Goal: Navigation & Orientation: Find specific page/section

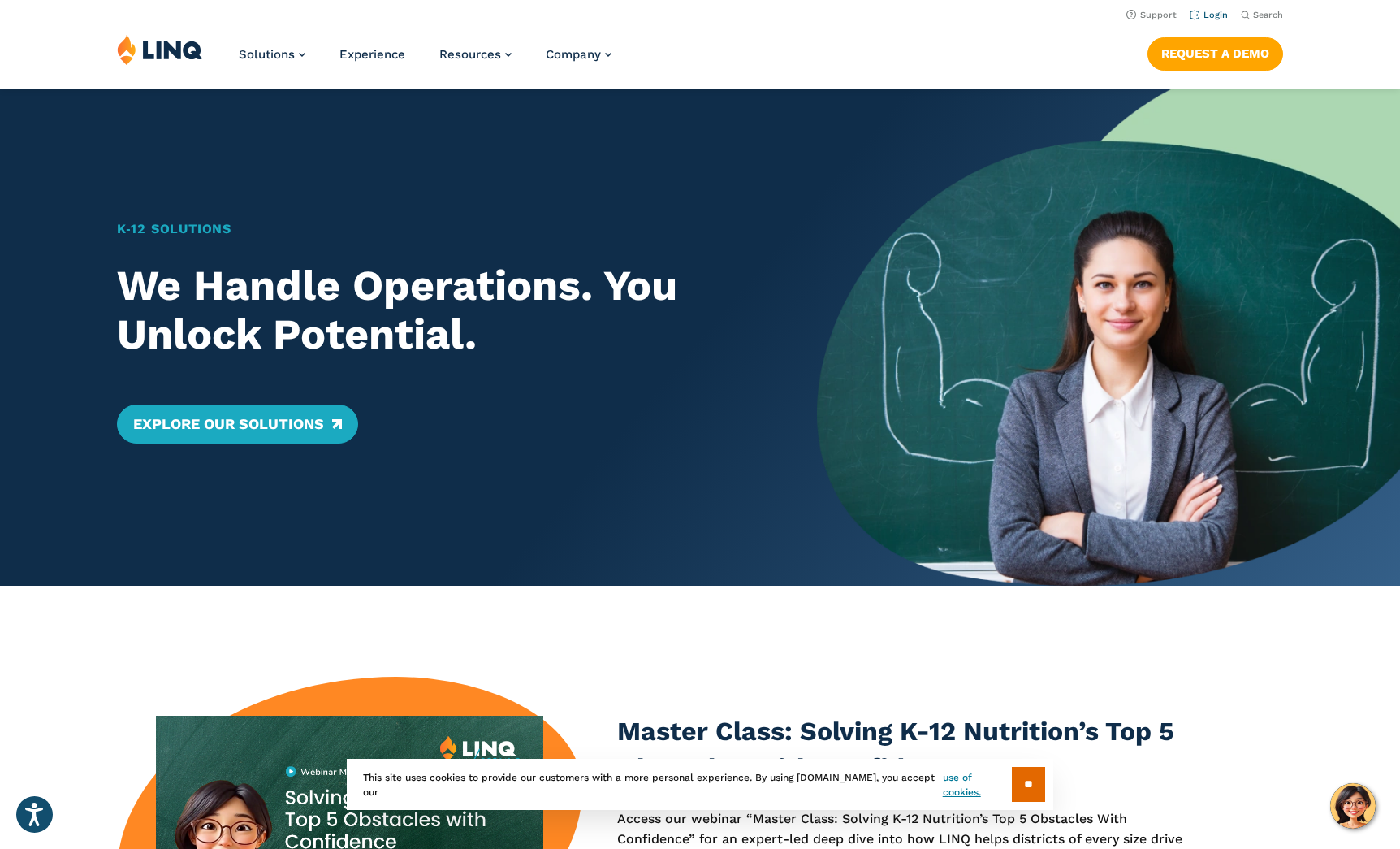
click at [1223, 12] on link "Login" at bounding box center [1209, 15] width 38 height 10
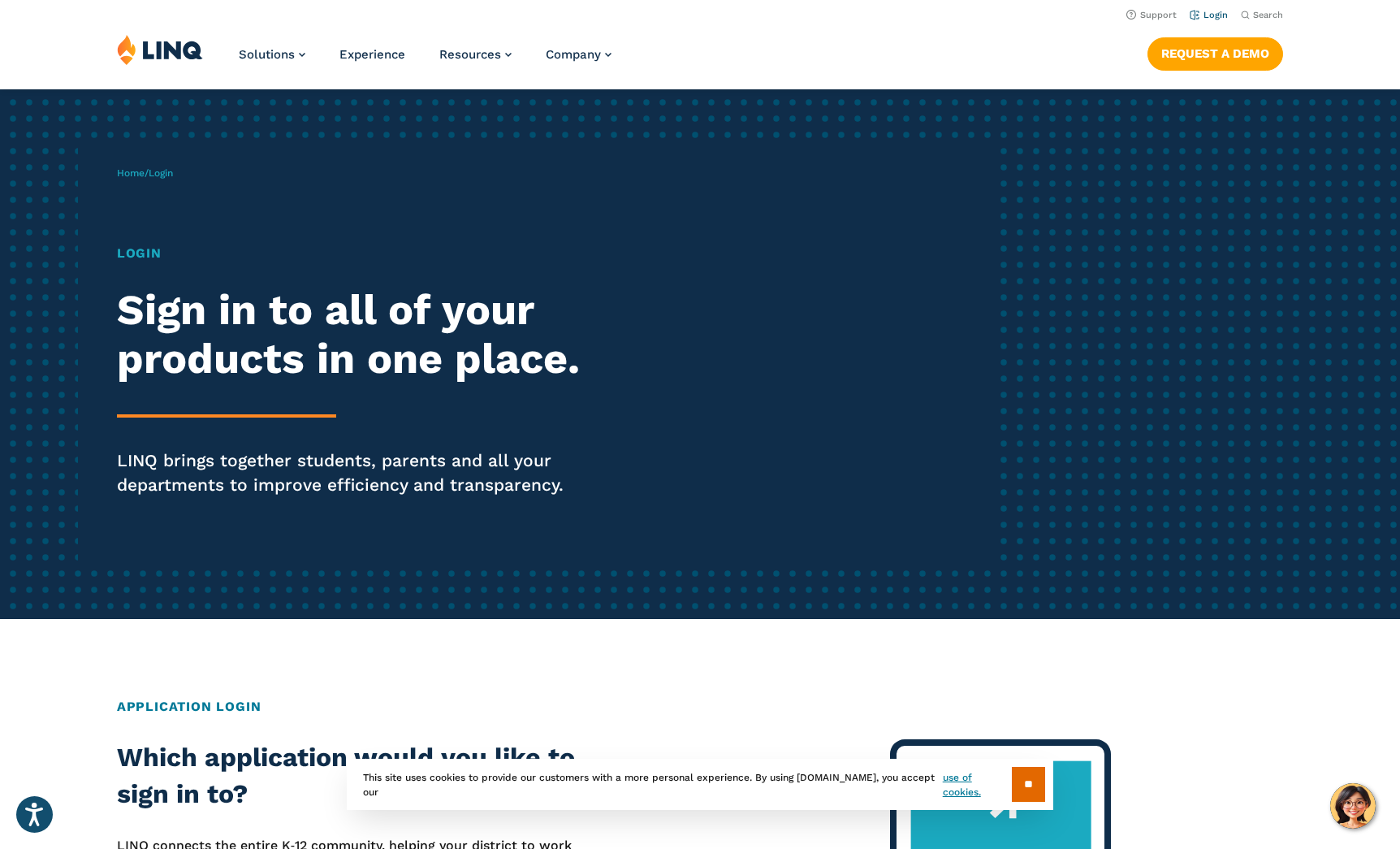
click at [1217, 18] on link "Login" at bounding box center [1209, 15] width 38 height 10
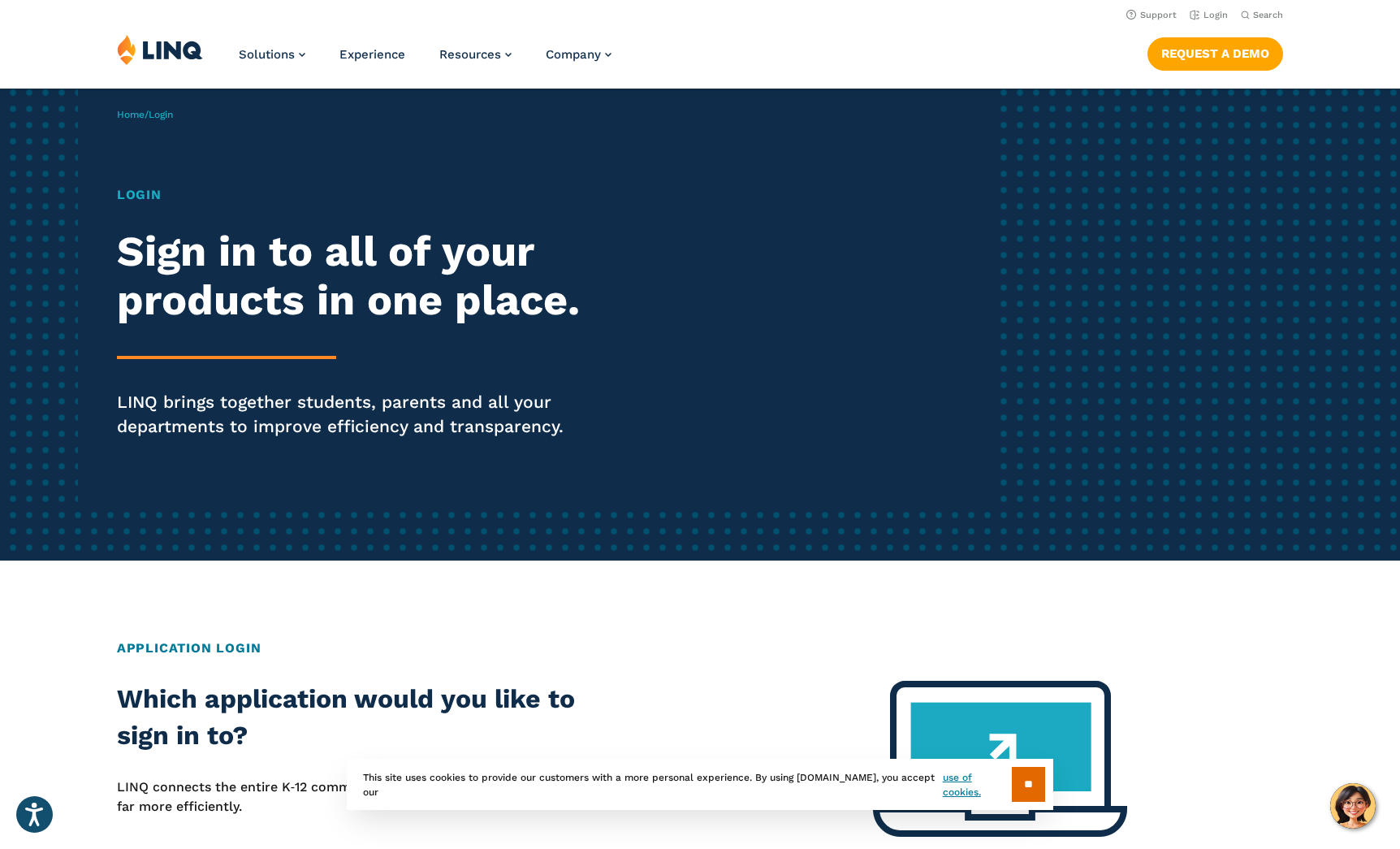
scroll to position [57, 0]
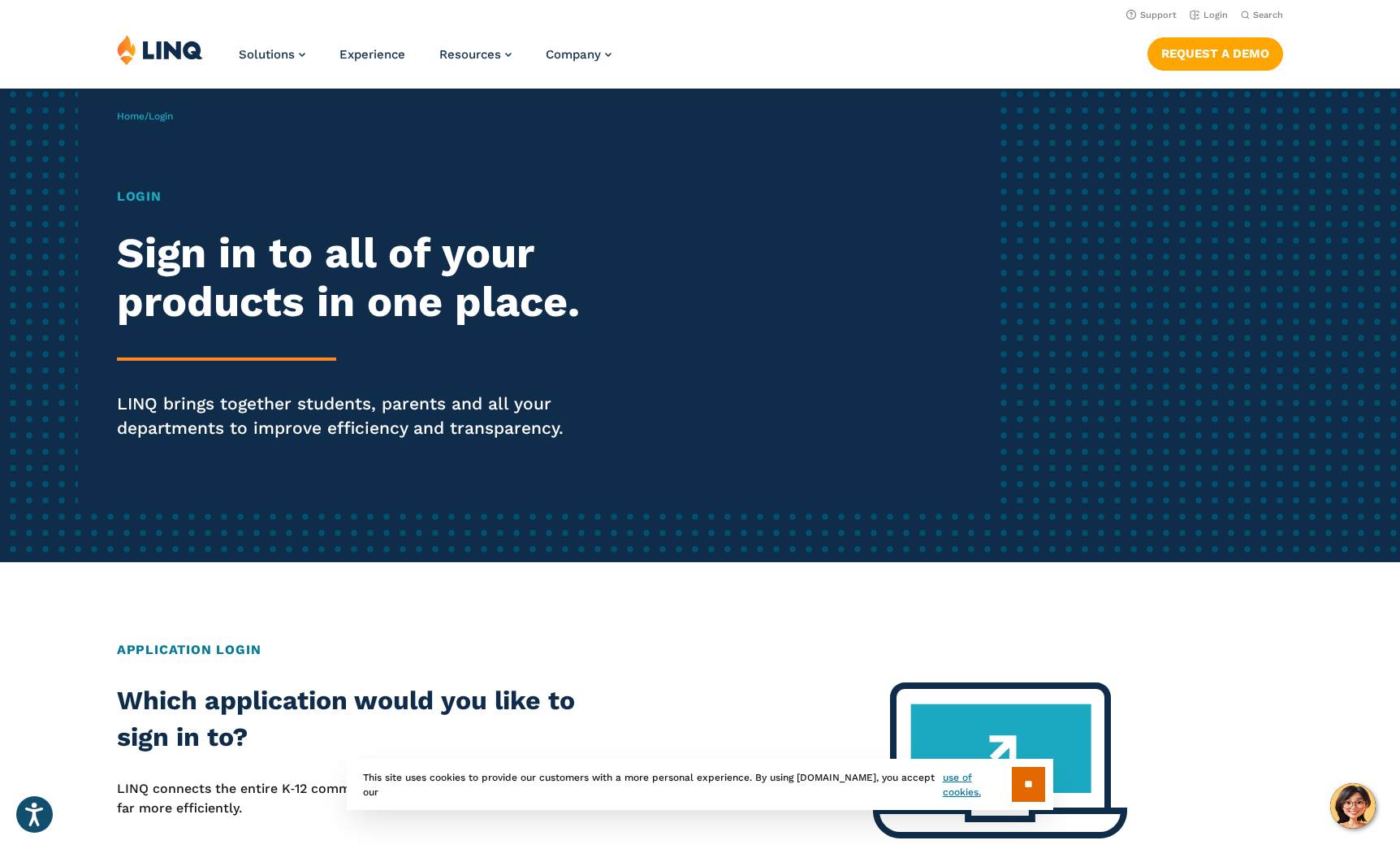
drag, startPoint x: 154, startPoint y: 203, endPoint x: 184, endPoint y: 152, distance: 59.2
click at [156, 196] on h1 "Login" at bounding box center [386, 196] width 539 height 20
click at [173, 122] on span "Login" at bounding box center [161, 116] width 24 height 11
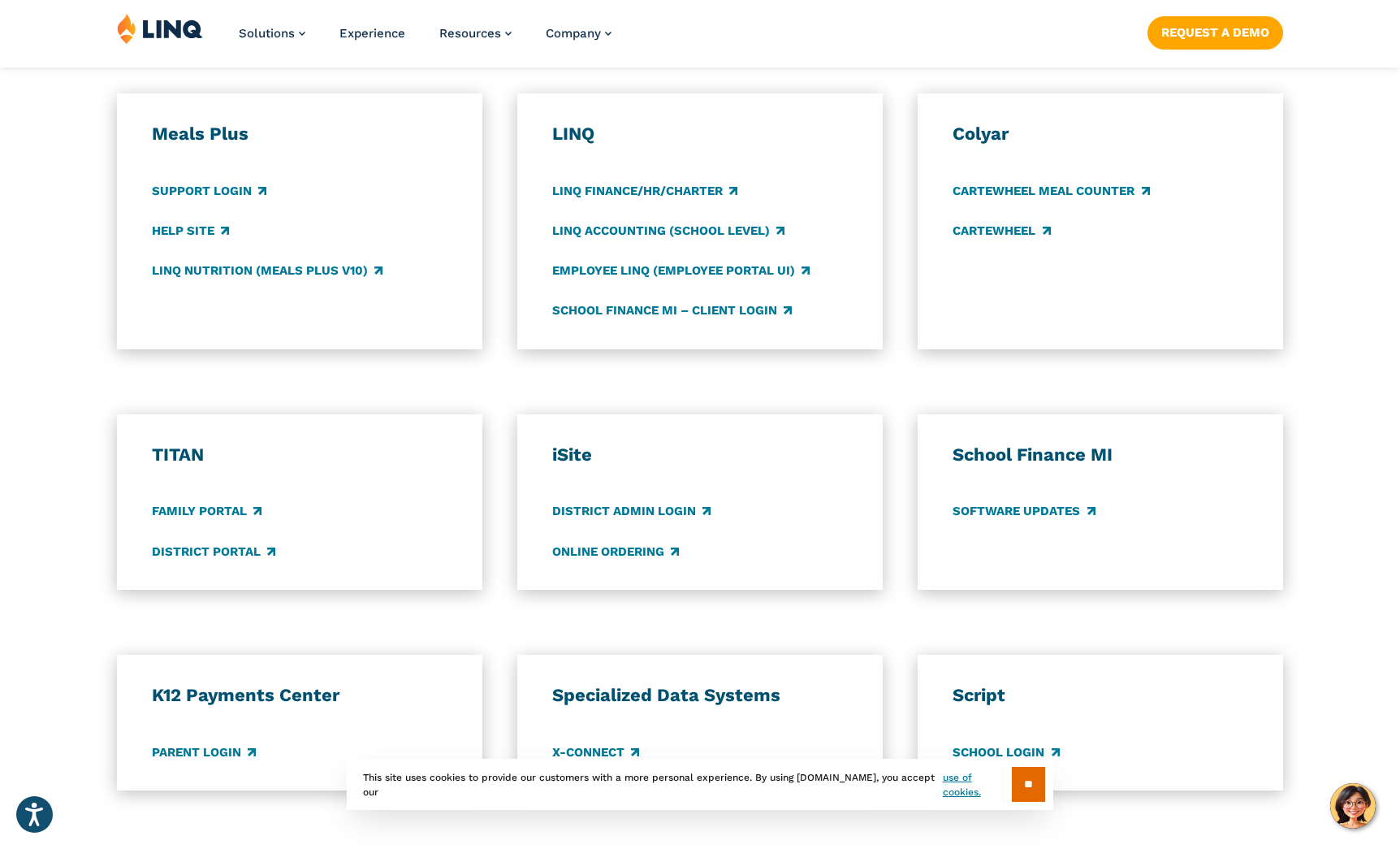
scroll to position [893, 0]
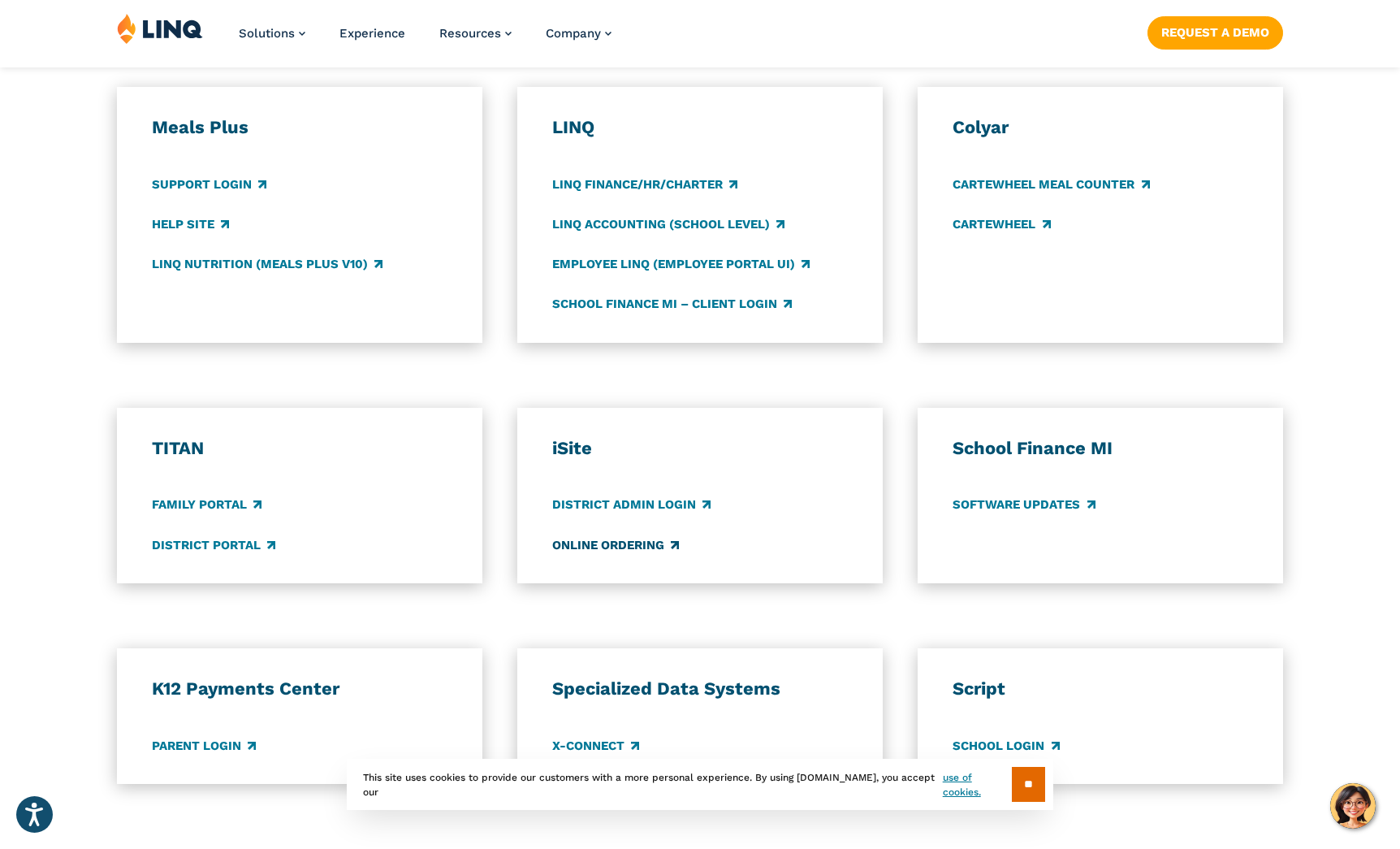
click at [597, 547] on link "Online Ordering" at bounding box center [615, 545] width 127 height 18
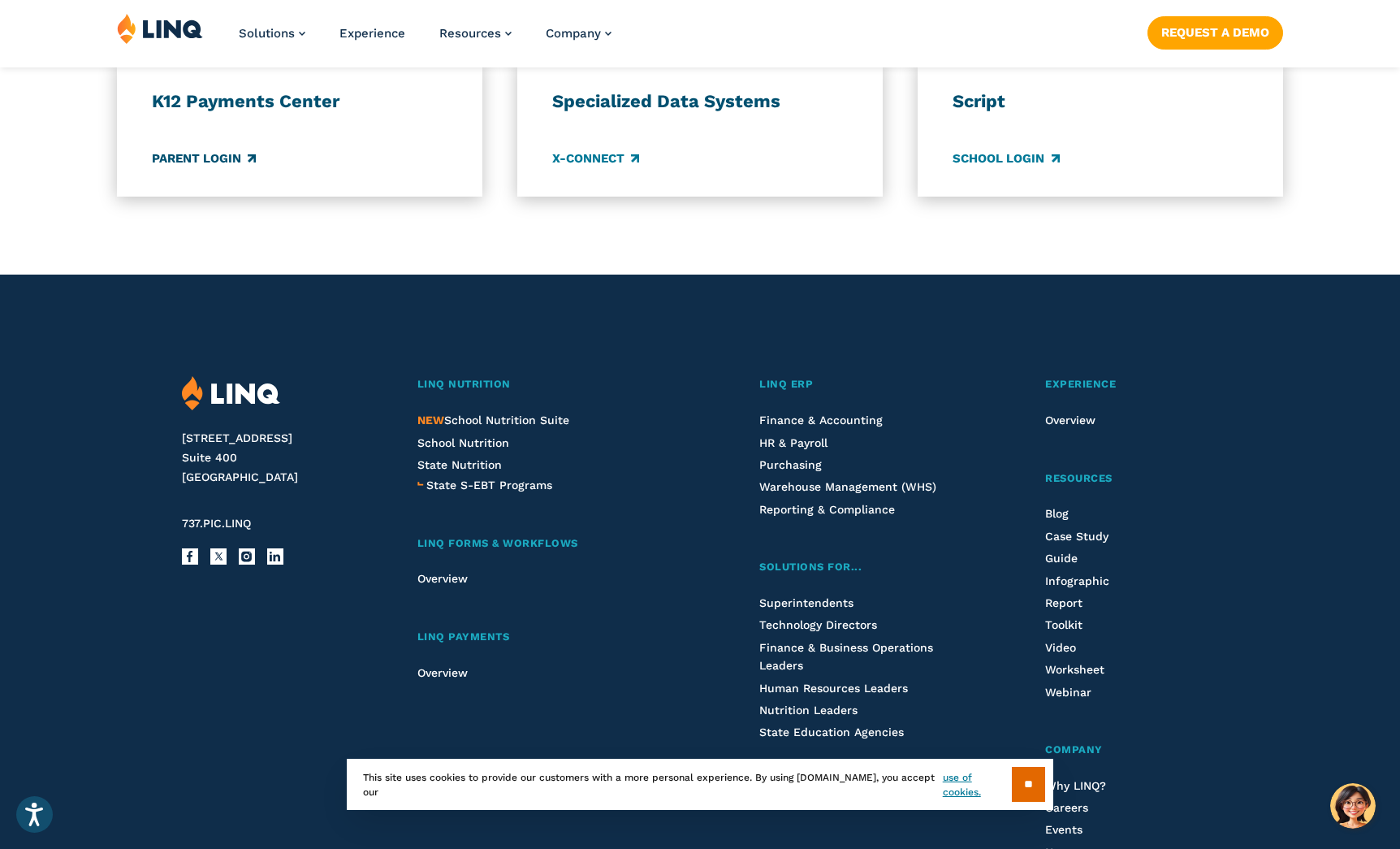
scroll to position [1483, 0]
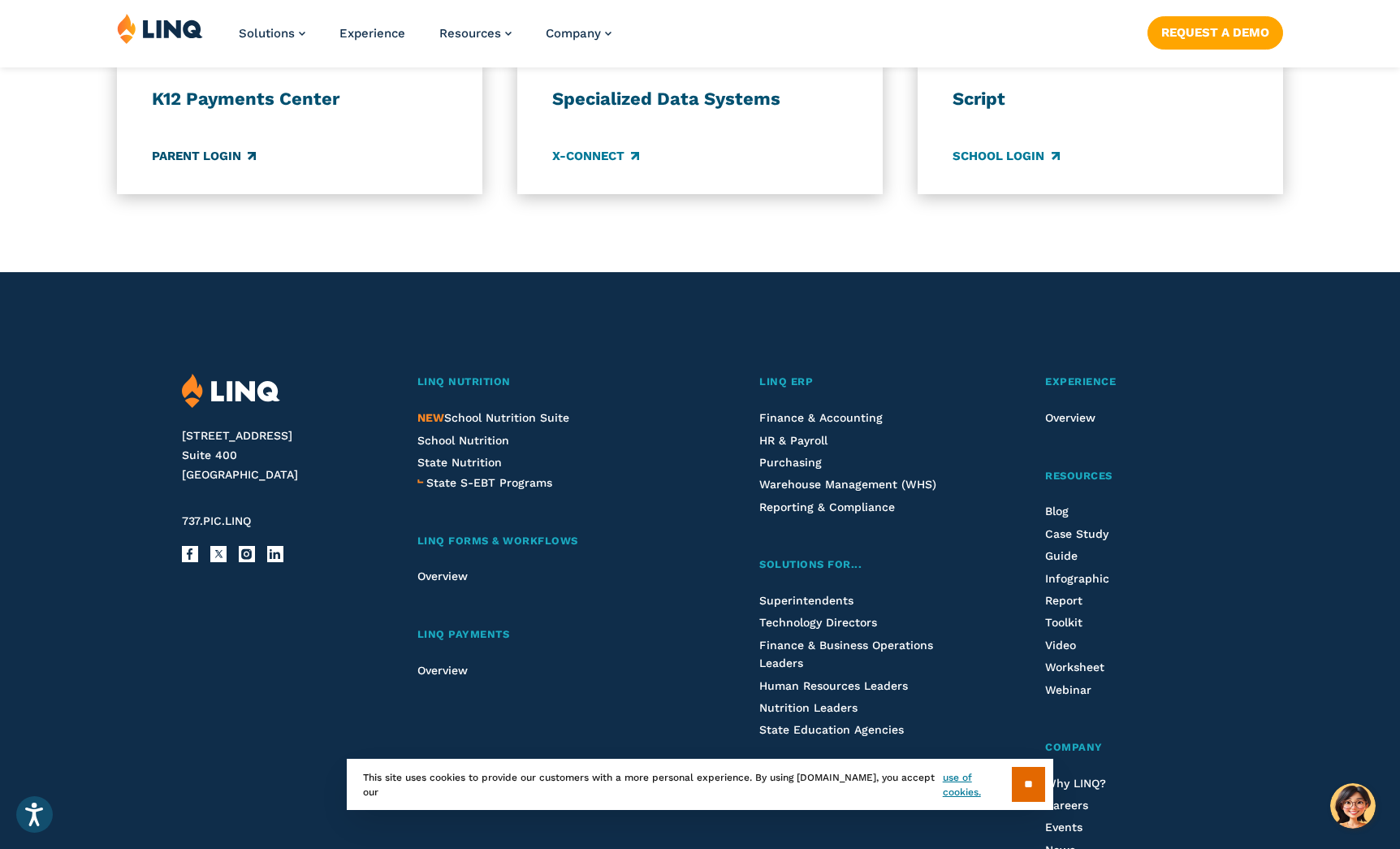
click at [220, 156] on link "Parent Login" at bounding box center [204, 156] width 104 height 18
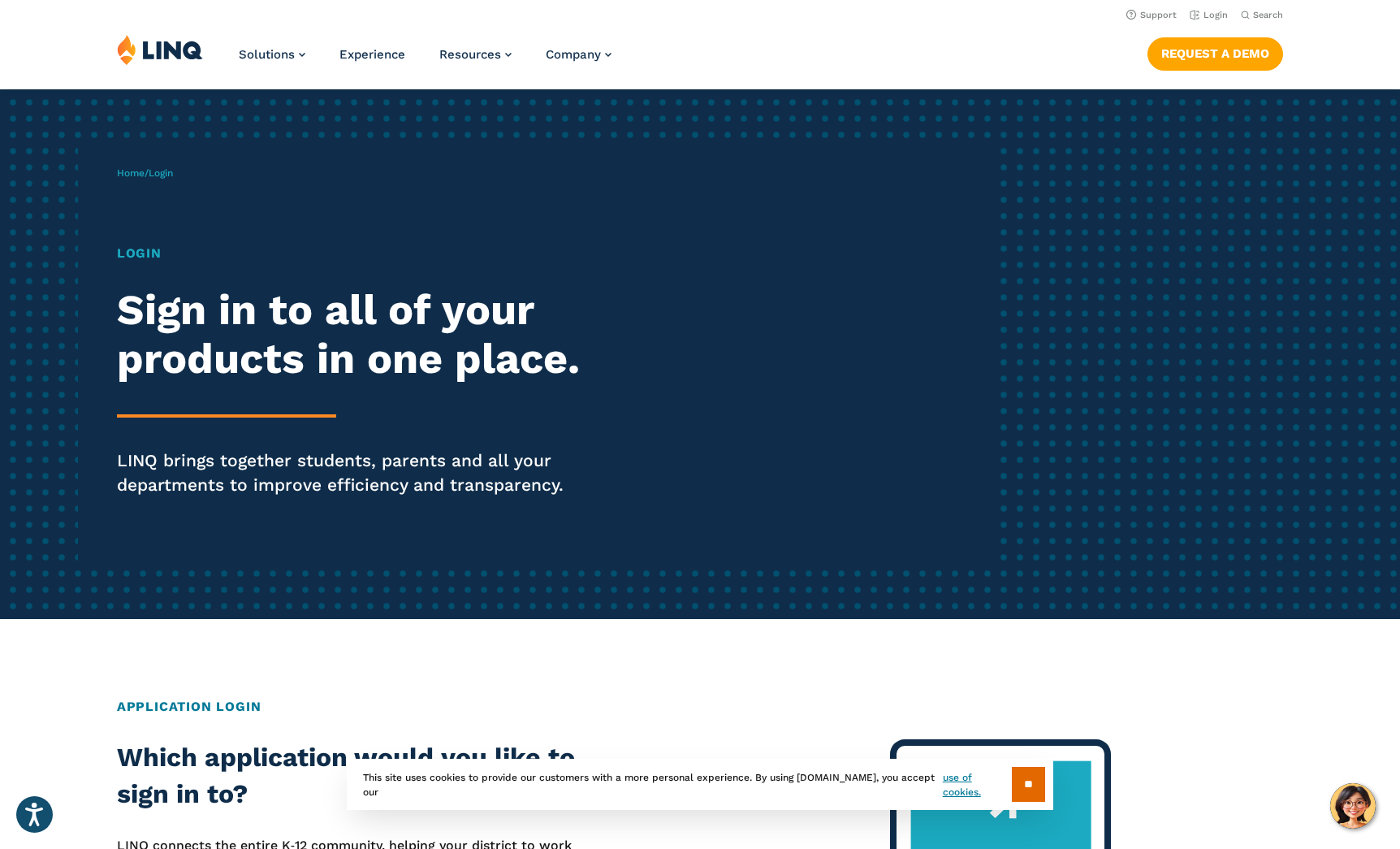
scroll to position [1, 0]
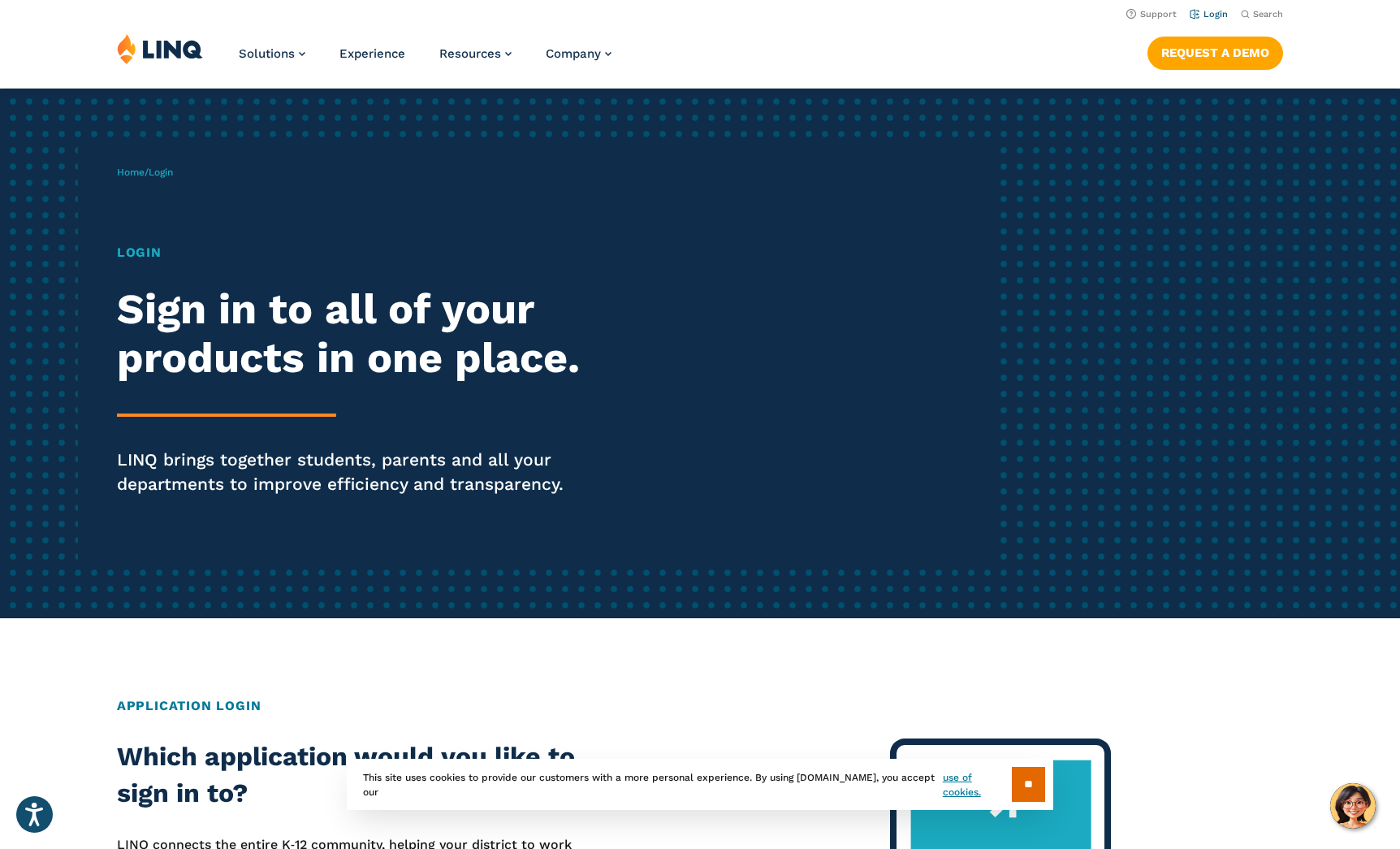
click at [1218, 16] on link "Login" at bounding box center [1209, 14] width 38 height 10
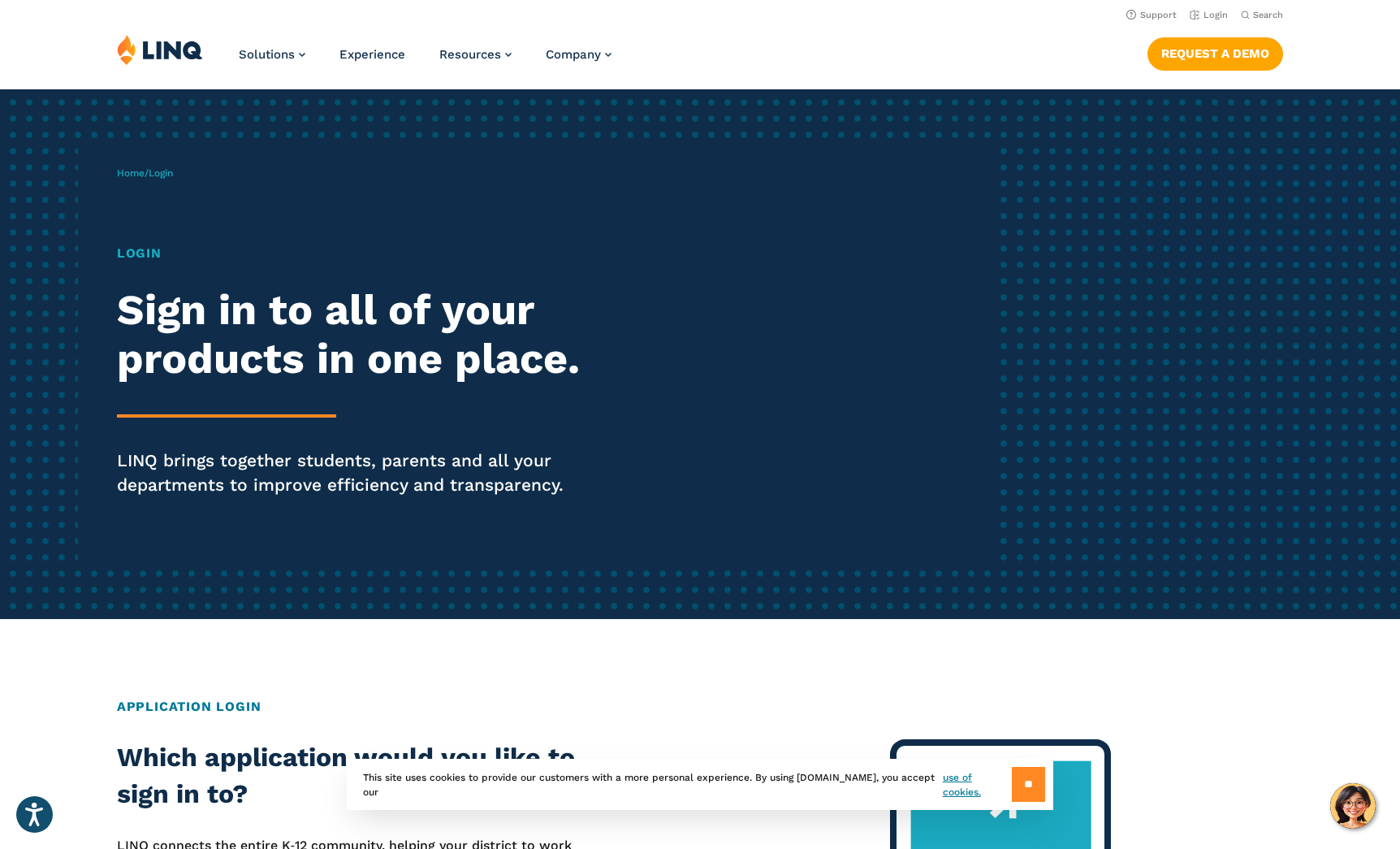
click at [1022, 775] on input "**" at bounding box center [1028, 784] width 34 height 35
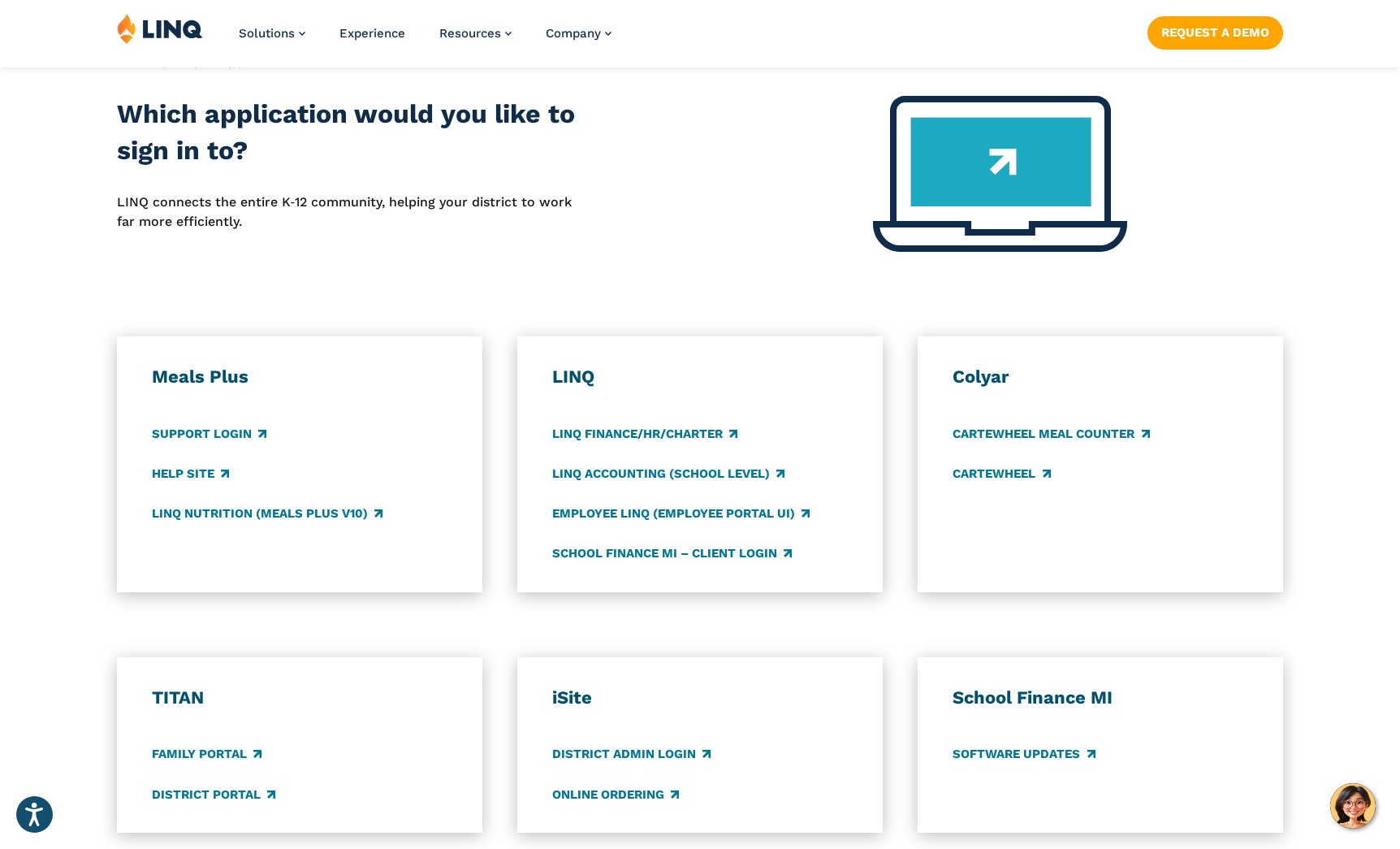
scroll to position [644, 0]
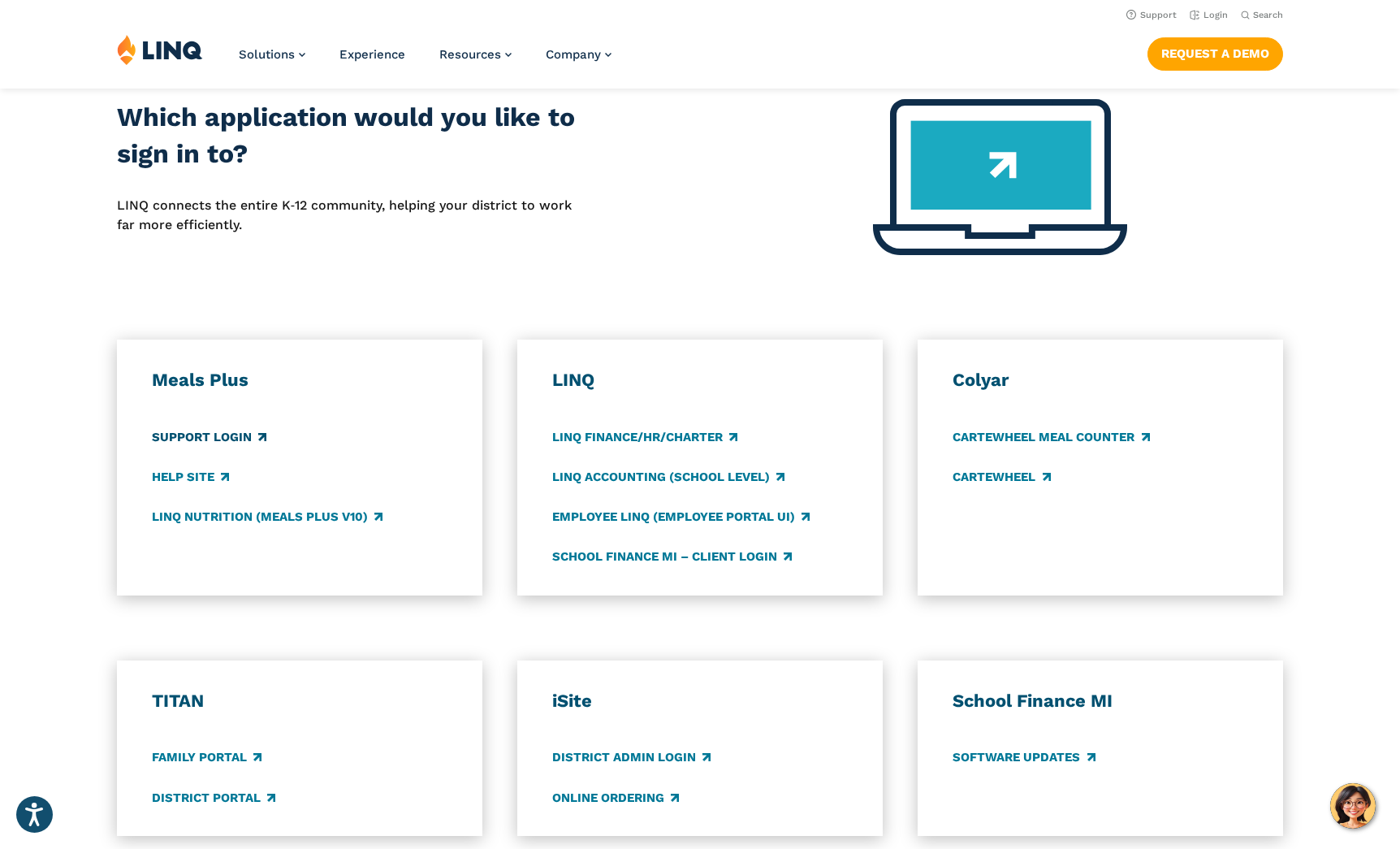
click at [213, 438] on link "Support Login" at bounding box center [209, 437] width 115 height 18
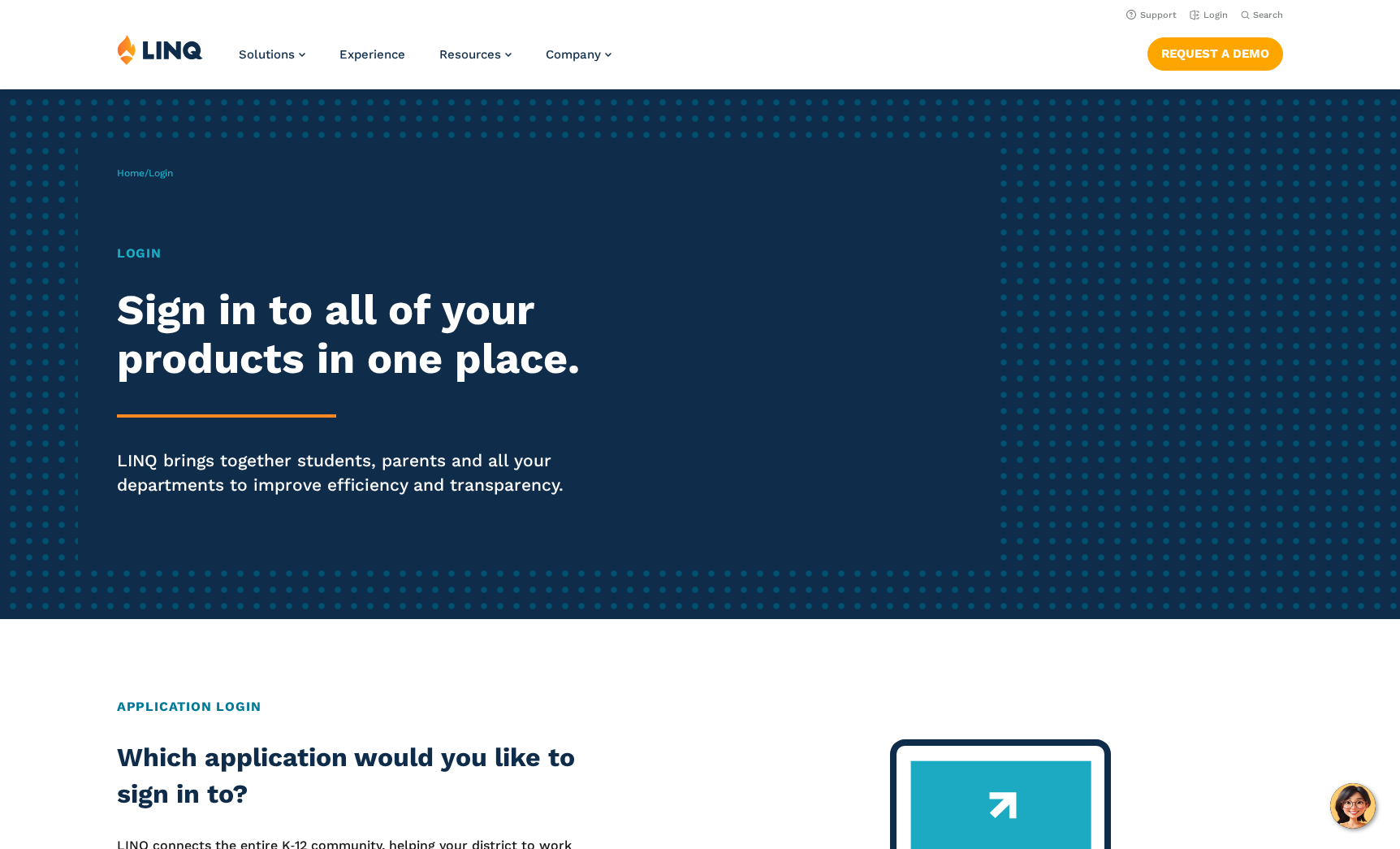
scroll to position [635, 0]
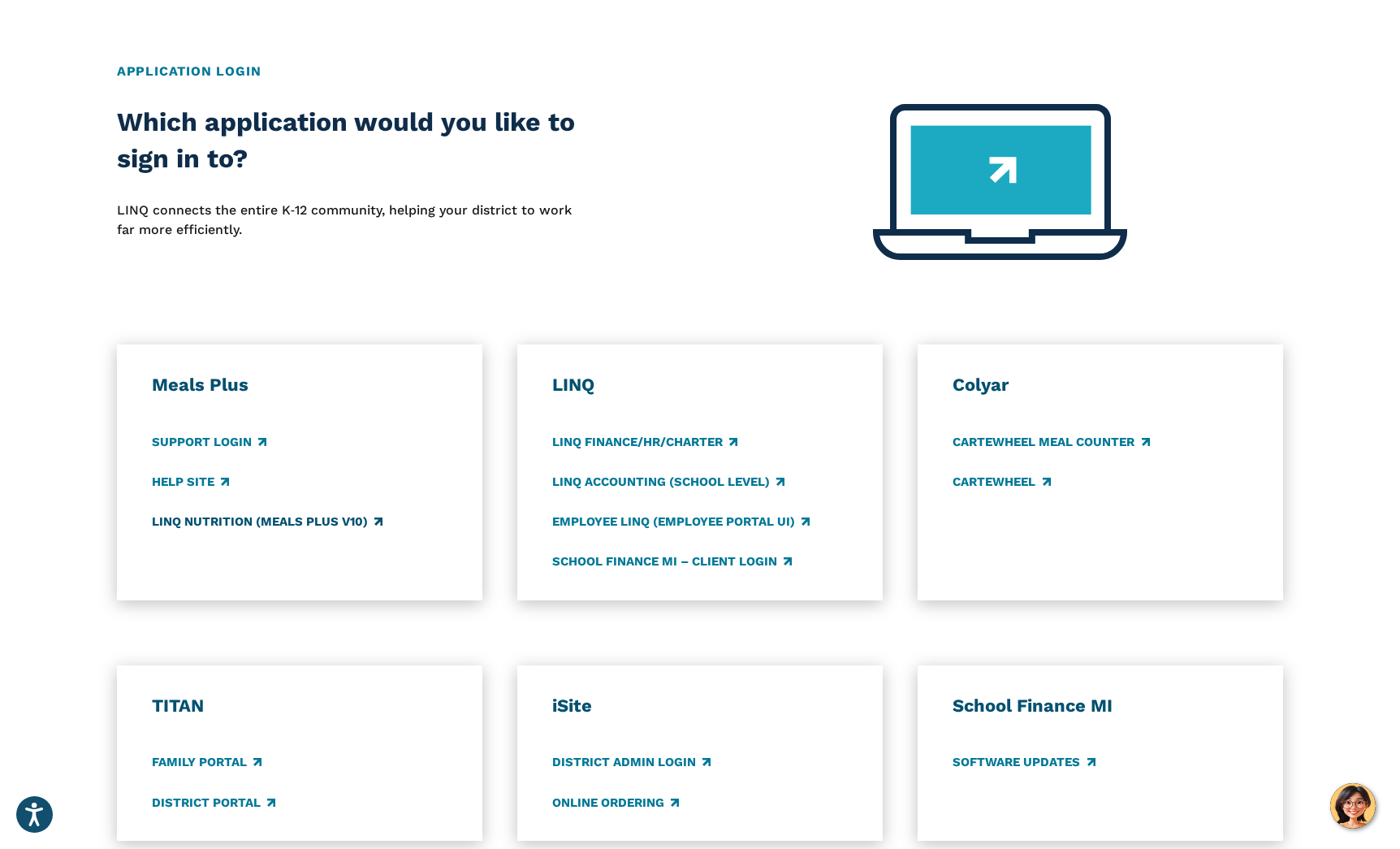
click at [231, 521] on link "LINQ Nutrition (Meals Plus v10)" at bounding box center [267, 521] width 231 height 18
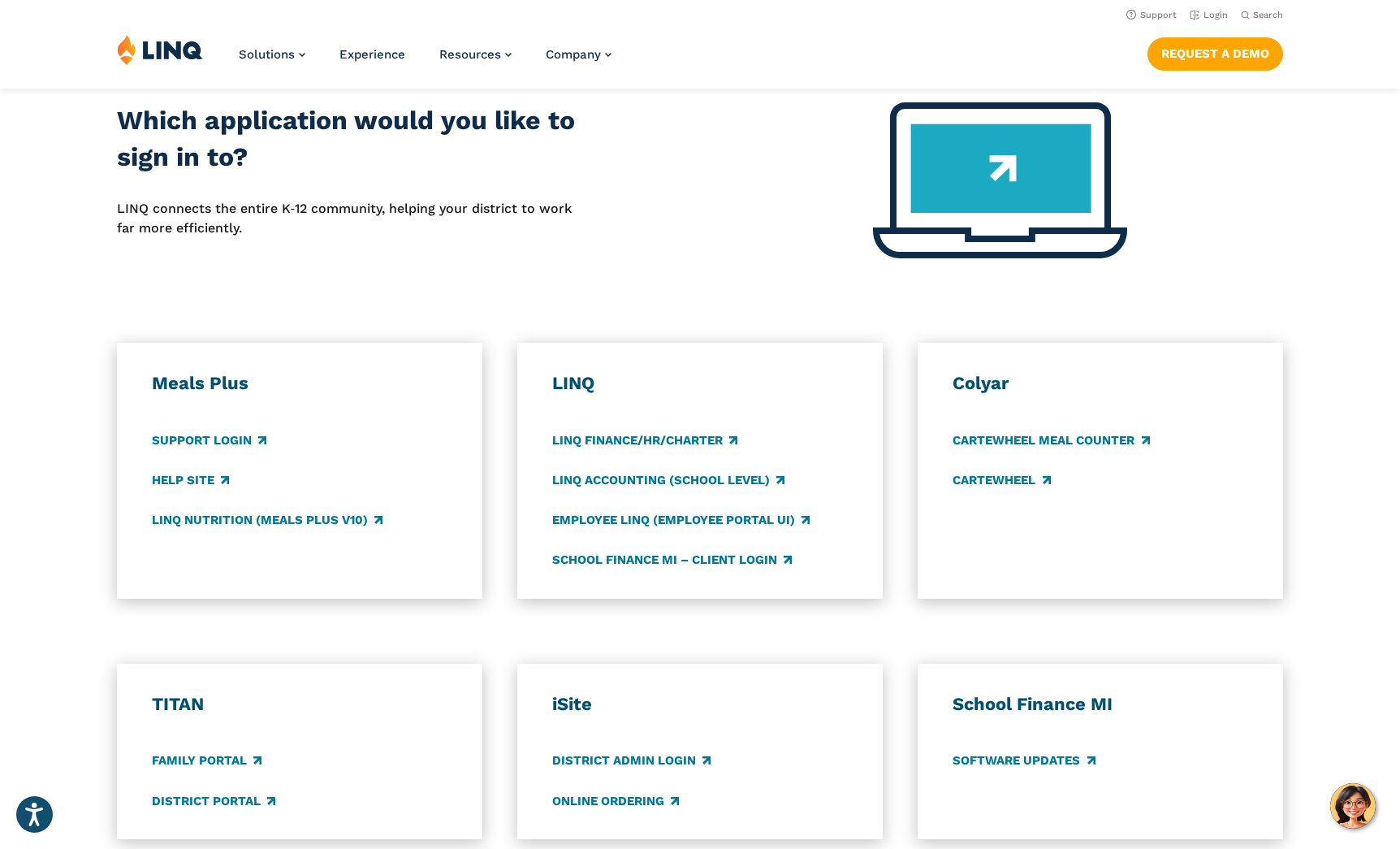
scroll to position [635, 0]
